Goal: Information Seeking & Learning: Learn about a topic

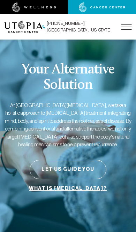
click at [123, 26] on img at bounding box center [127, 27] width 10 height 6
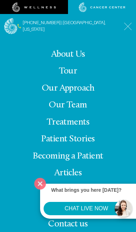
click at [44, 184] on button "Close" at bounding box center [40, 183] width 17 height 17
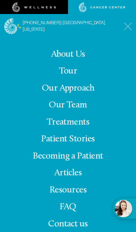
click at [92, 144] on link "Patient Stories" at bounding box center [67, 138] width 53 height 9
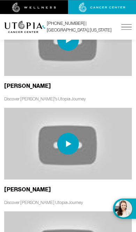
scroll to position [4004, 0]
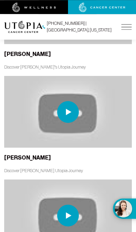
click at [69, 101] on img at bounding box center [68, 112] width 22 height 22
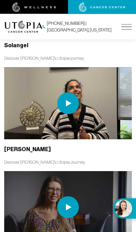
scroll to position [4293, 0]
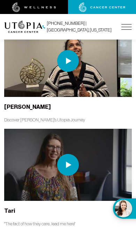
click at [66, 154] on img at bounding box center [68, 165] width 22 height 22
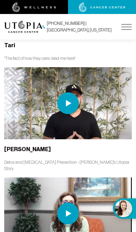
scroll to position [4446, 0]
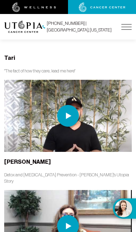
click at [70, 215] on img at bounding box center [68, 226] width 22 height 22
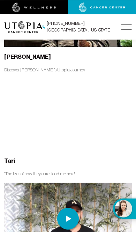
click at [73, 207] on img at bounding box center [68, 218] width 22 height 22
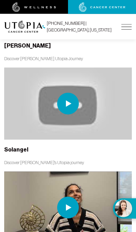
click at [71, 196] on img at bounding box center [68, 207] width 22 height 22
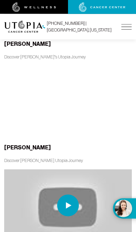
click at [71, 194] on img at bounding box center [68, 205] width 22 height 22
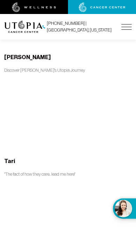
scroll to position [4385, 0]
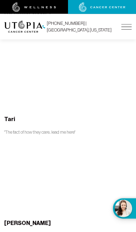
click at [130, 27] on img at bounding box center [127, 27] width 10 height 6
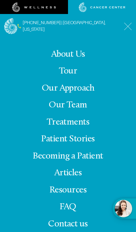
scroll to position [4512, 0]
click at [77, 228] on span "Contact us" at bounding box center [68, 223] width 40 height 9
click at [132, 4] on link at bounding box center [102, 7] width 68 height 10
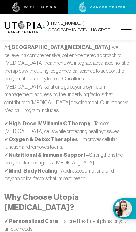
scroll to position [362, 0]
